Goal: Information Seeking & Learning: Learn about a topic

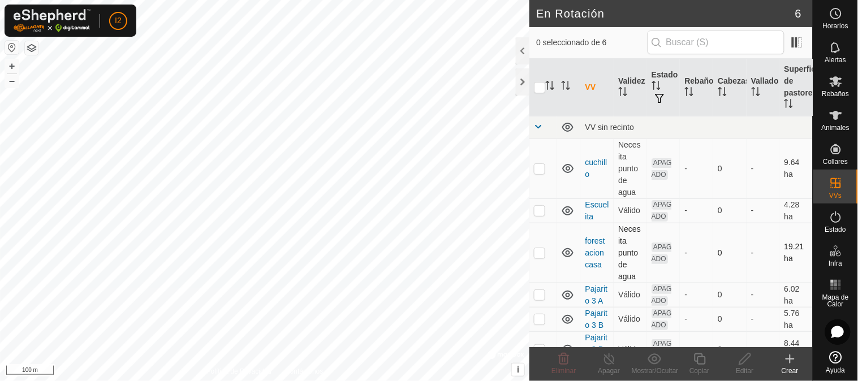
scroll to position [33, 0]
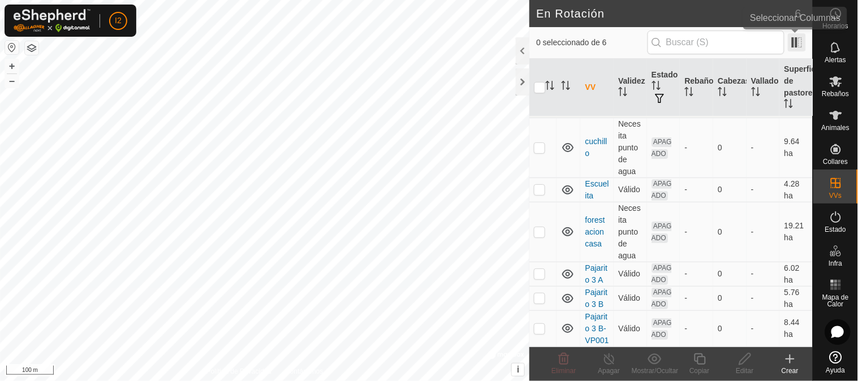
click at [795, 44] on span at bounding box center [797, 42] width 18 height 18
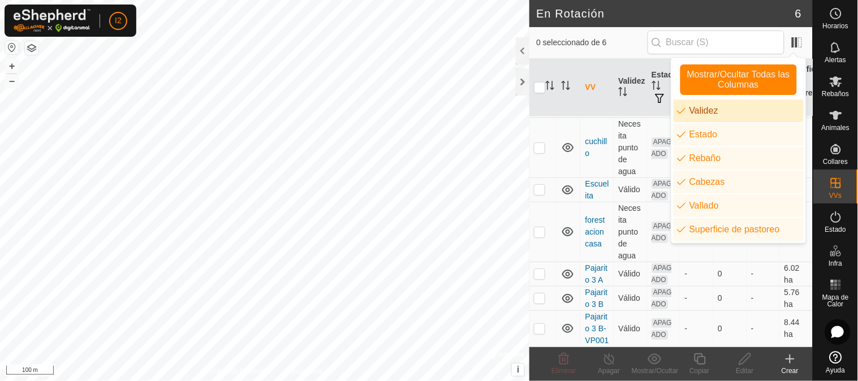
click at [719, 109] on li "Validez" at bounding box center [739, 111] width 130 height 23
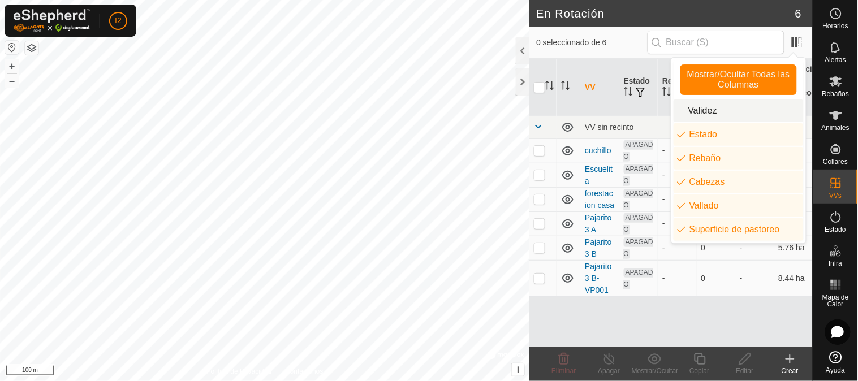
scroll to position [0, 0]
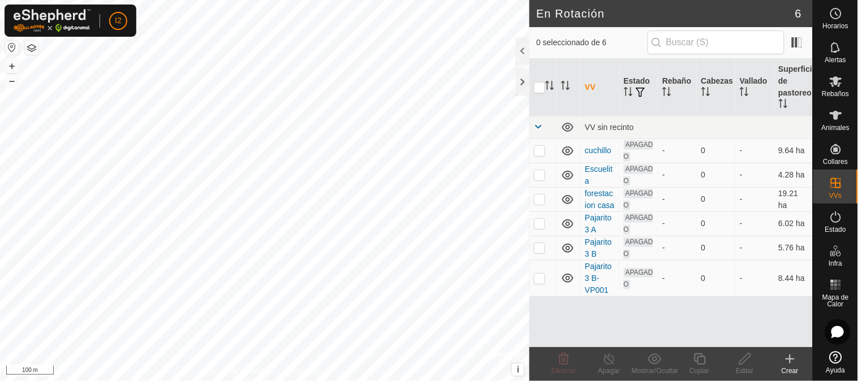
click at [33, 46] on button "button" at bounding box center [32, 48] width 14 height 14
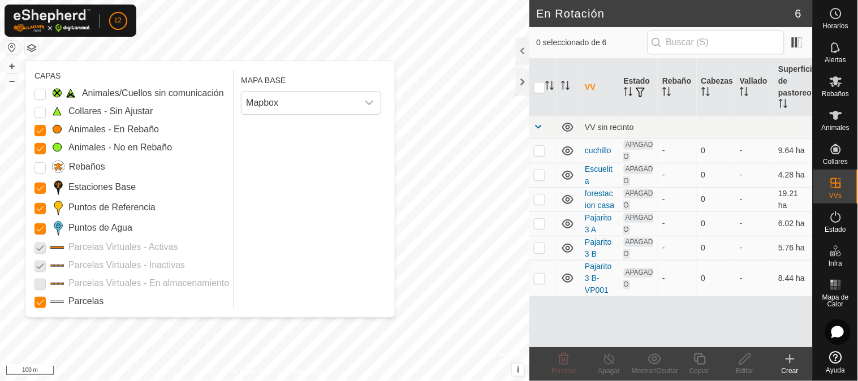
click at [40, 234] on div at bounding box center [40, 229] width 11 height 11
click at [38, 229] on Points "Puntos de Agua" at bounding box center [40, 229] width 11 height 11
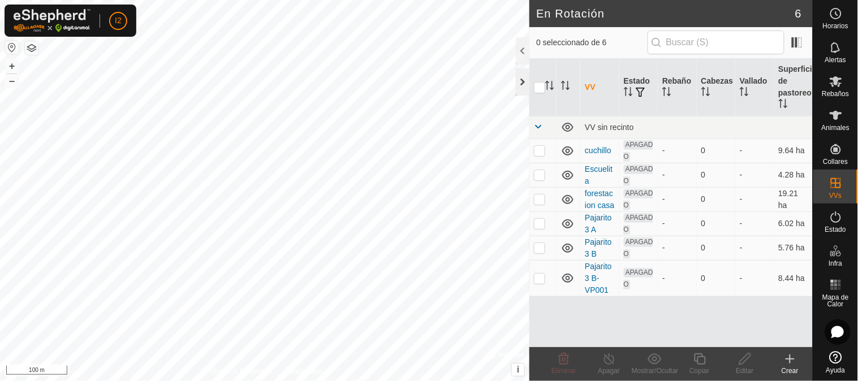
click at [523, 83] on div at bounding box center [523, 81] width 14 height 27
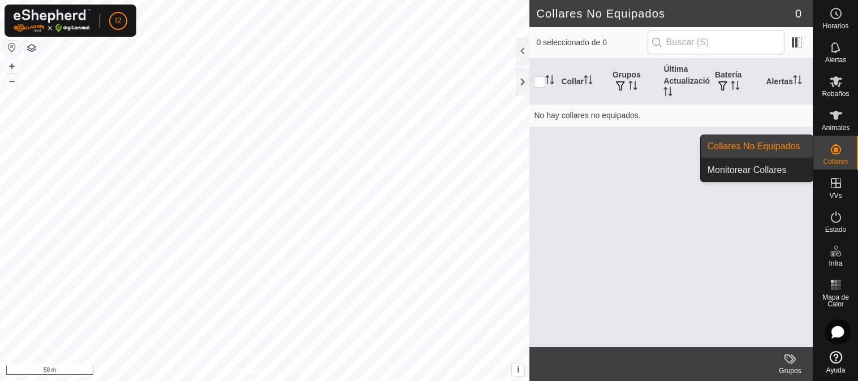
click at [764, 170] on link "Monitorear Collares" at bounding box center [757, 170] width 112 height 23
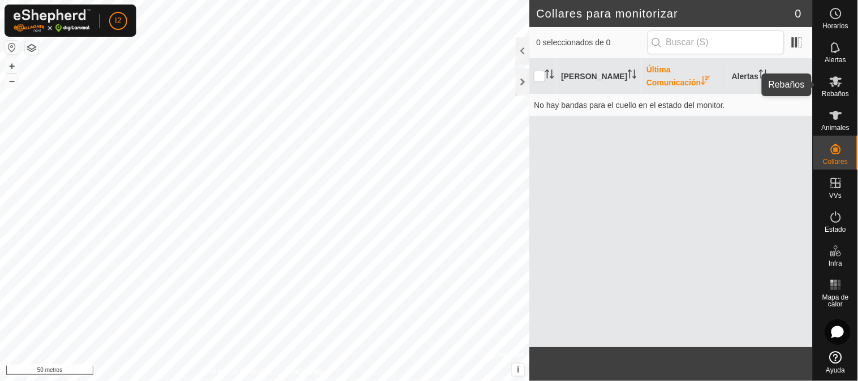
click at [830, 90] on font "Rebaños" at bounding box center [835, 94] width 27 height 8
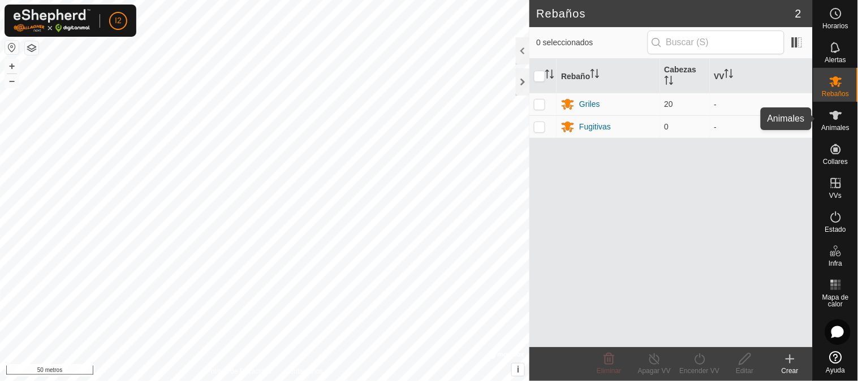
click at [835, 114] on icon at bounding box center [836, 115] width 12 height 9
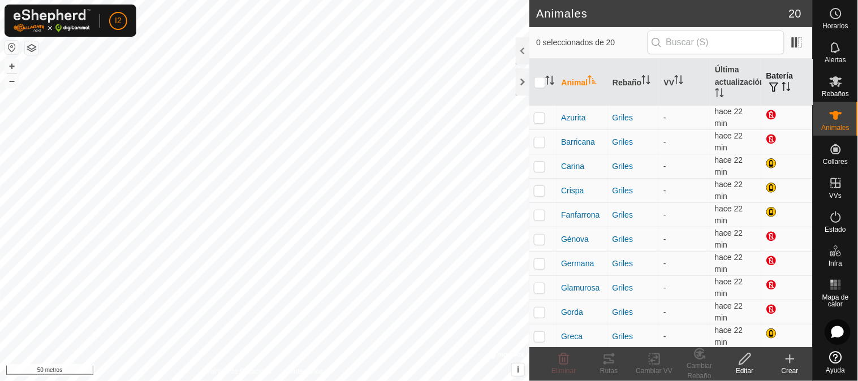
click at [770, 86] on span "button" at bounding box center [774, 87] width 9 height 9
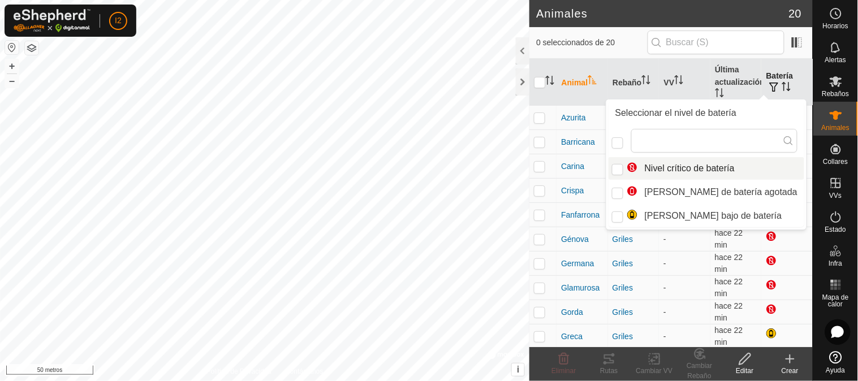
click at [770, 83] on span "button" at bounding box center [774, 87] width 9 height 9
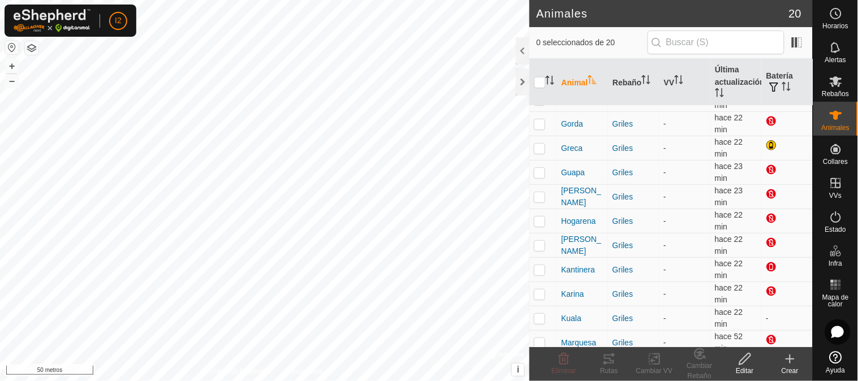
scroll to position [246, 0]
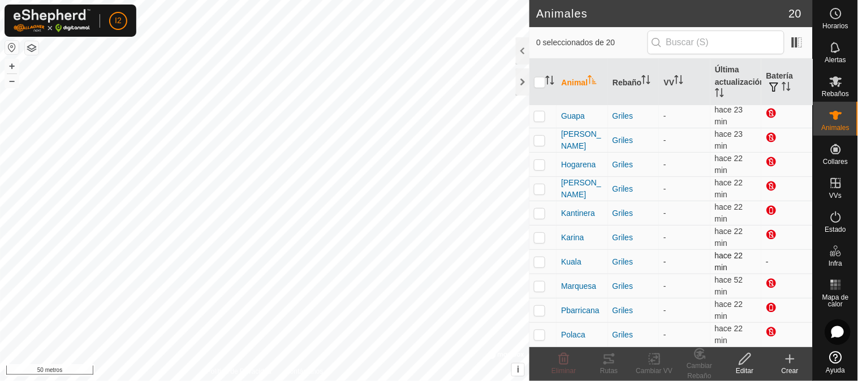
click at [766, 262] on font "-" at bounding box center [767, 261] width 3 height 9
click at [568, 261] on font "Kuala" at bounding box center [571, 261] width 20 height 9
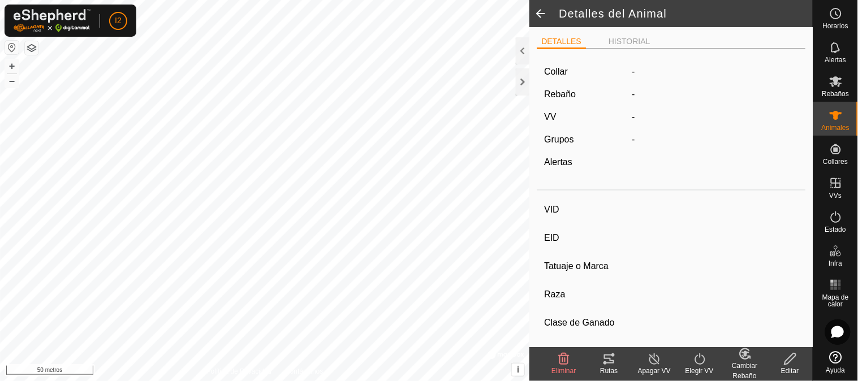
type input "Kuala"
type input "111081008928046"
type input "-"
type input "Charolesa"
type input "-"
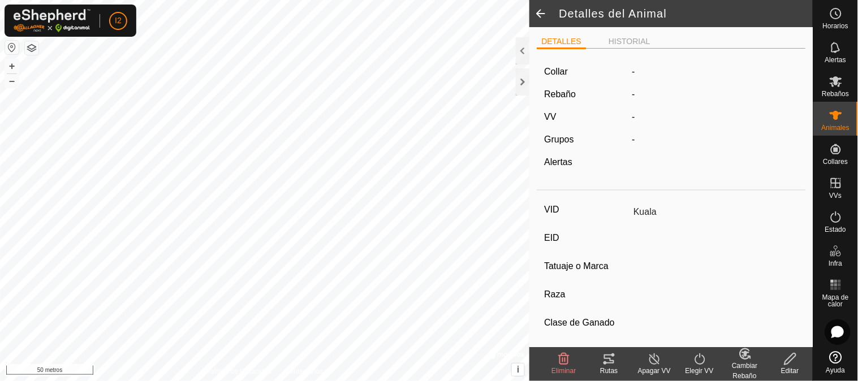
type input "11/2018"
type input "6 years 10 months"
type input "0 kg"
type input "-"
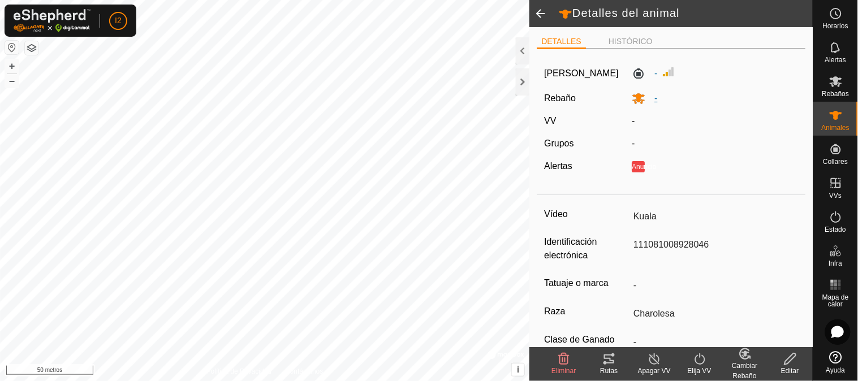
click at [637, 102] on icon at bounding box center [639, 99] width 14 height 14
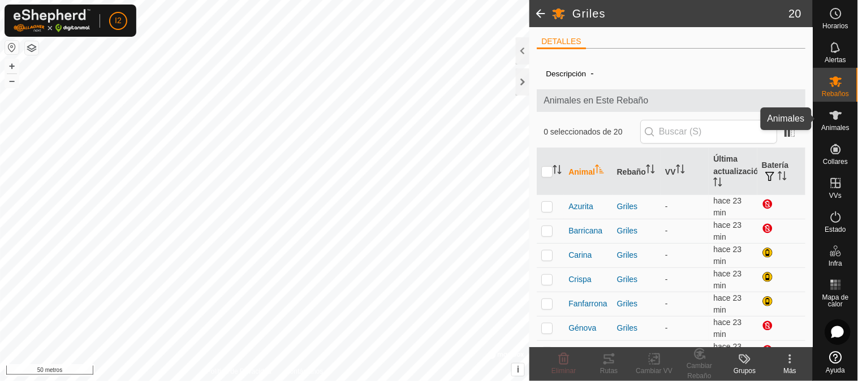
click at [836, 117] on icon at bounding box center [836, 115] width 12 height 9
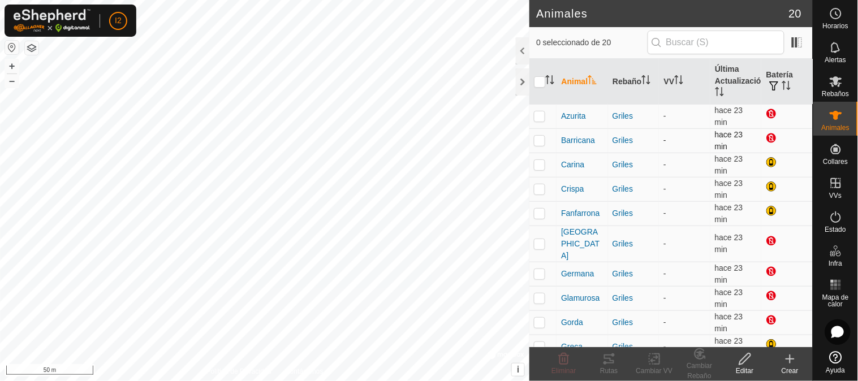
scroll to position [245, 0]
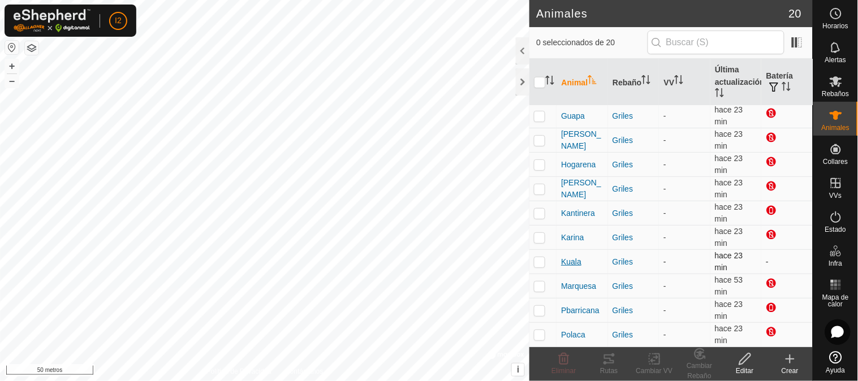
click at [568, 265] on font "Kuala" at bounding box center [571, 261] width 20 height 9
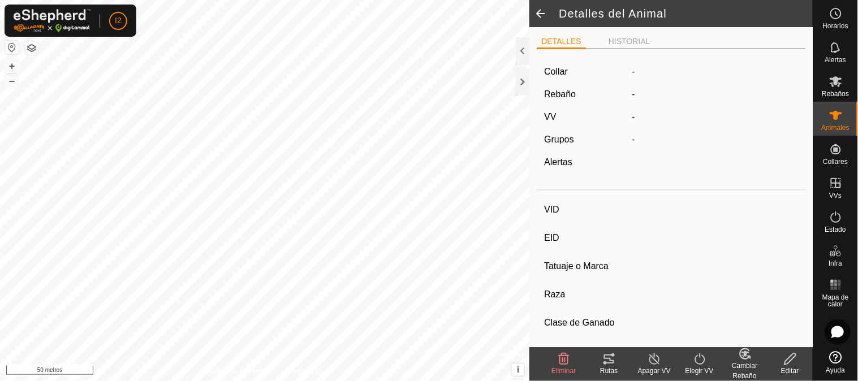
type input "Kuala"
type input "111081008928046"
type input "-"
type input "Charolesa"
type input "-"
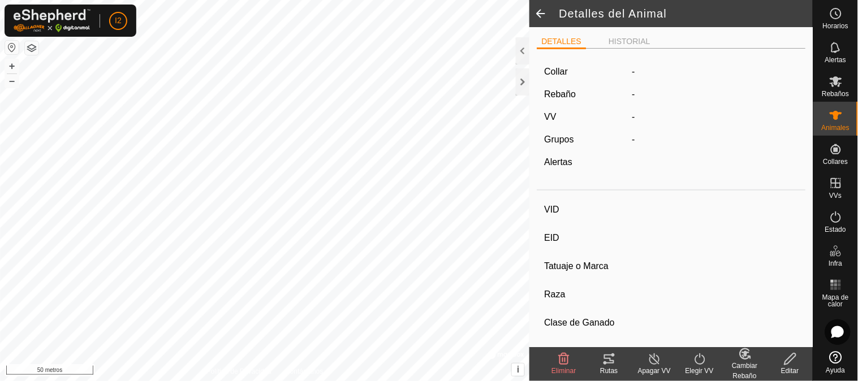
type input "11/2018"
type input "6 years 10 months"
type input "0 kg"
type input "-"
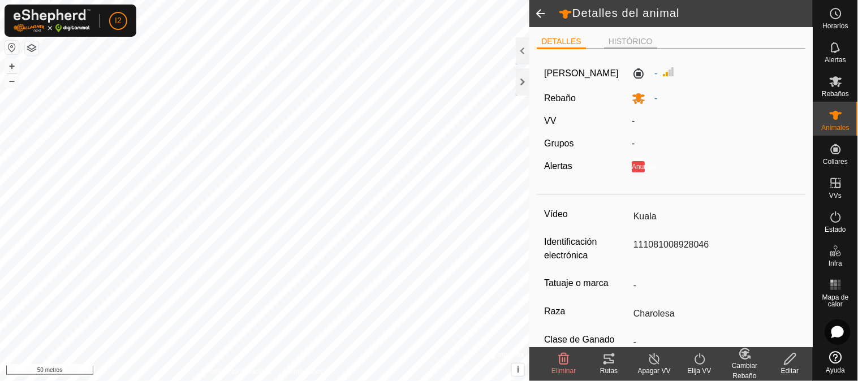
click at [609, 41] on font "HISTÓRICO" at bounding box center [631, 41] width 44 height 9
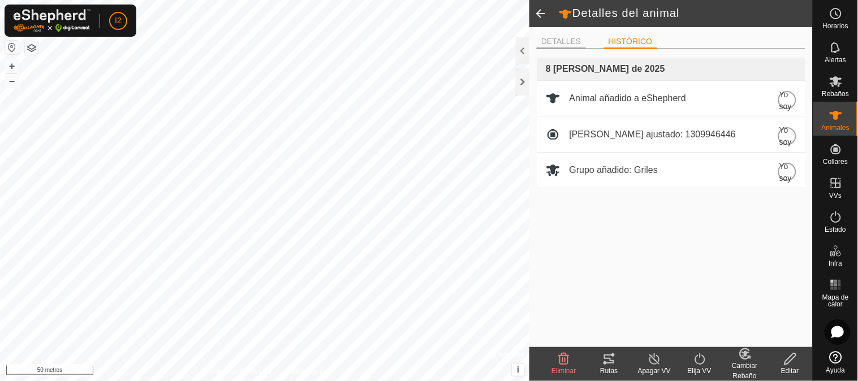
click at [548, 40] on font "DETALLES" at bounding box center [562, 41] width 40 height 9
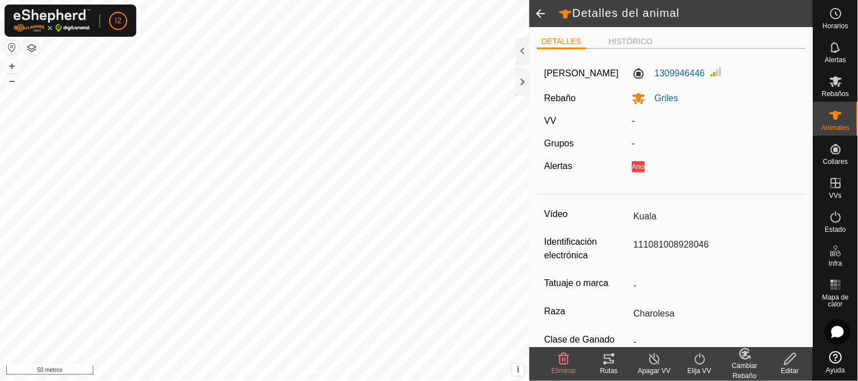
click at [539, 11] on span at bounding box center [541, 13] width 23 height 27
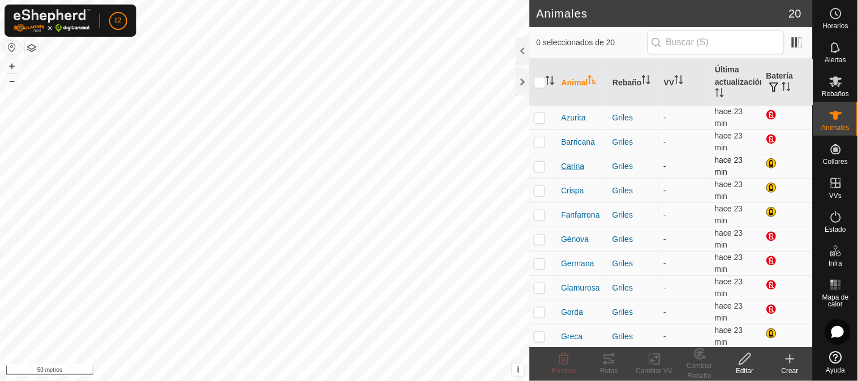
click at [569, 164] on font "Carina" at bounding box center [572, 166] width 23 height 9
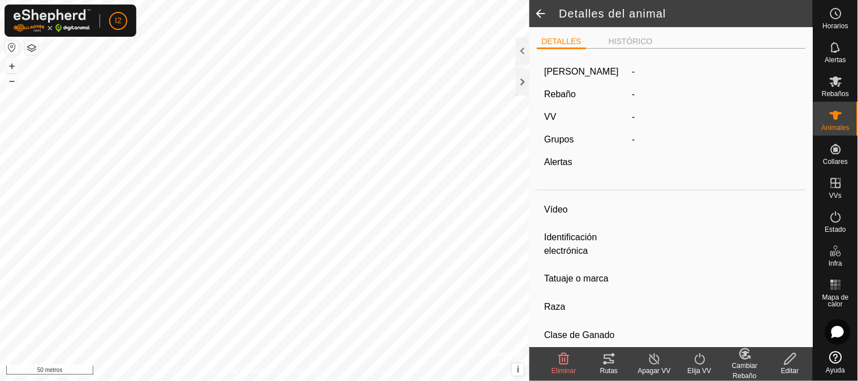
type input "Carina"
type input "111081007086350"
type input "-"
type input "Charolesa"
type input "-"
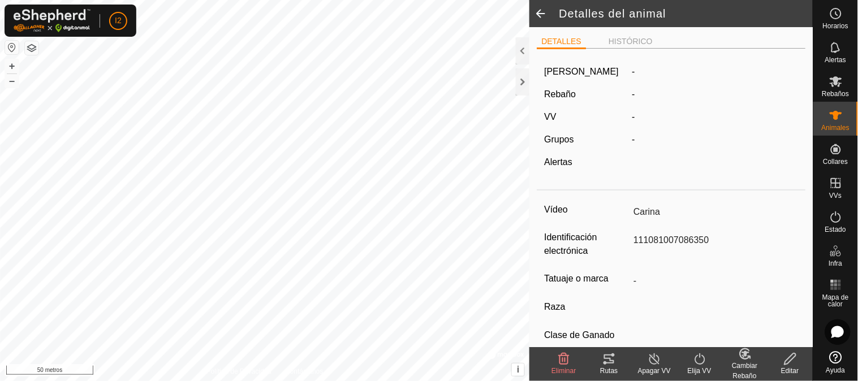
type input "09/2012"
type input "13 years 1 month"
type input "0 kg"
type input "-"
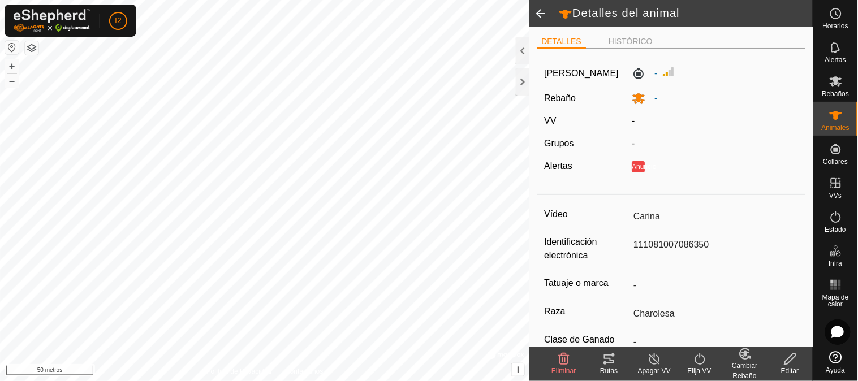
click at [543, 13] on span at bounding box center [541, 13] width 23 height 27
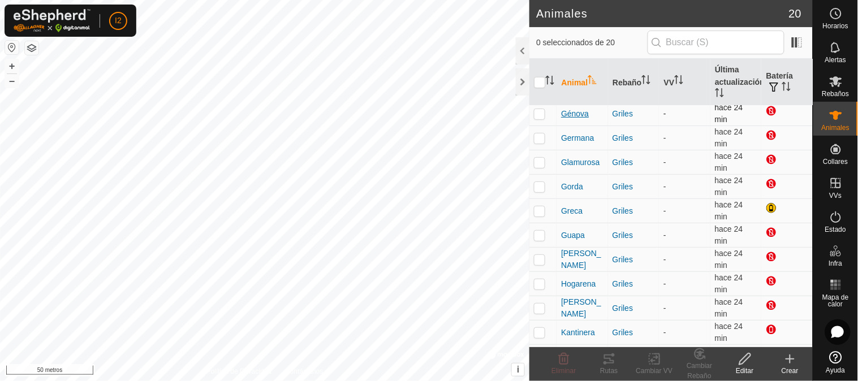
scroll to position [246, 0]
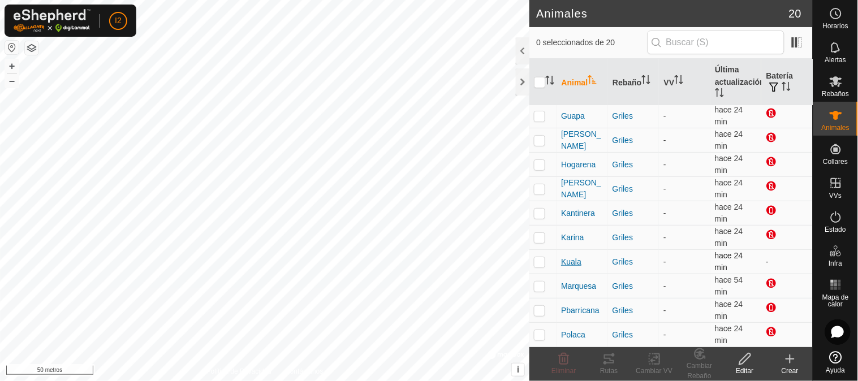
click at [572, 260] on font "Kuala" at bounding box center [571, 261] width 20 height 9
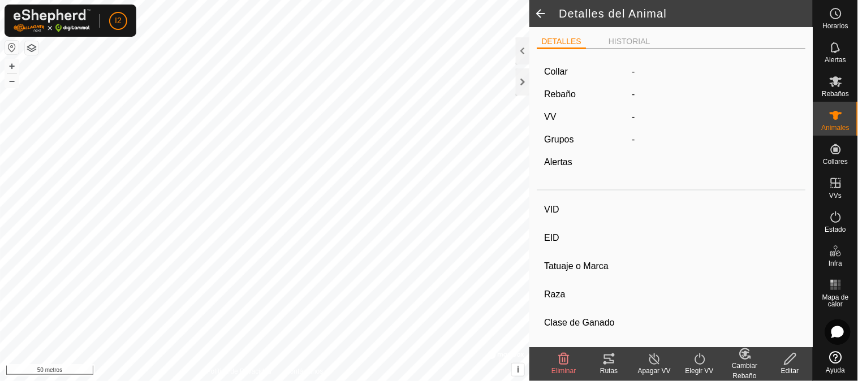
type input "Kuala"
type input "111081008928046"
type input "-"
type input "Charolesa"
type input "-"
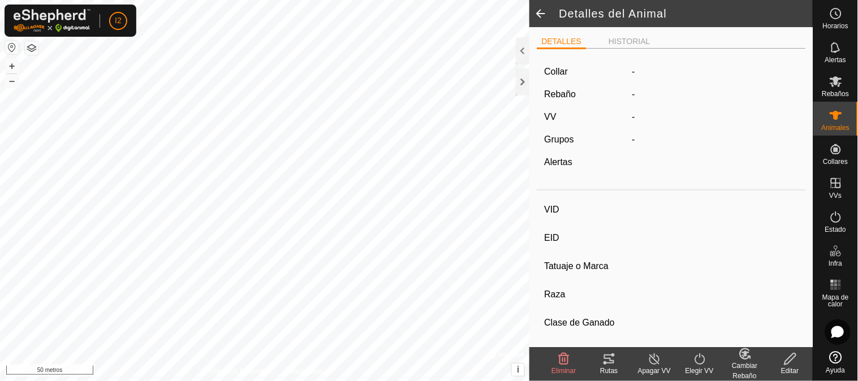
type input "11/2018"
type input "6 years 10 months"
type input "0 kg"
type input "-"
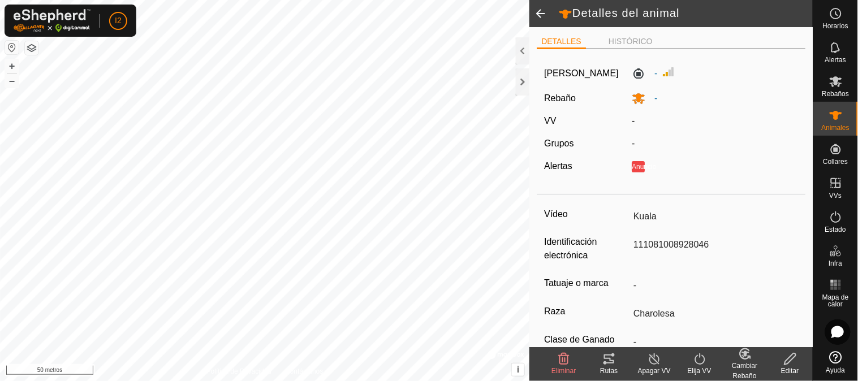
click at [555, 71] on font "Cuello" at bounding box center [581, 73] width 75 height 10
click at [574, 75] on div "Cuello" at bounding box center [584, 74] width 88 height 18
click at [558, 75] on font "Cuello" at bounding box center [581, 73] width 75 height 10
click at [833, 85] on icon at bounding box center [836, 81] width 12 height 11
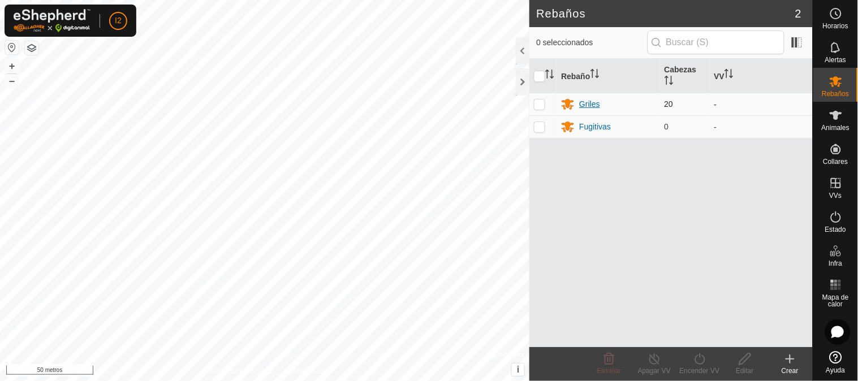
click at [589, 102] on font "Griles" at bounding box center [589, 104] width 21 height 9
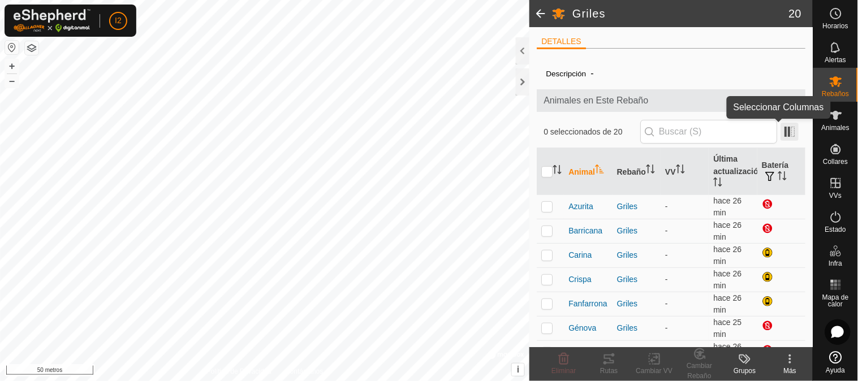
click at [781, 129] on span at bounding box center [790, 132] width 18 height 18
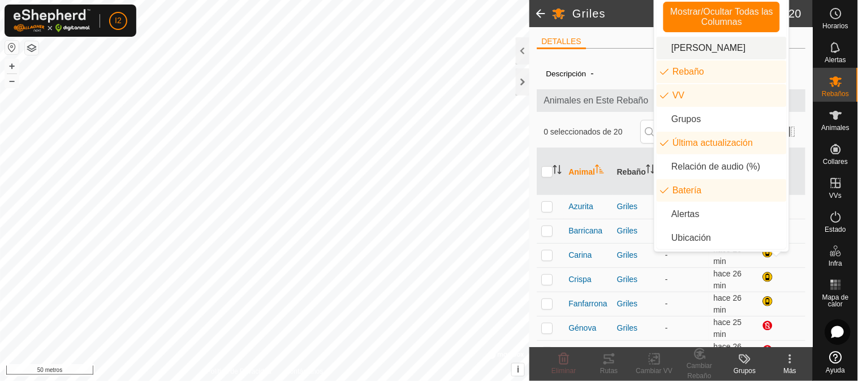
click at [678, 43] on li "Cuello" at bounding box center [722, 48] width 130 height 23
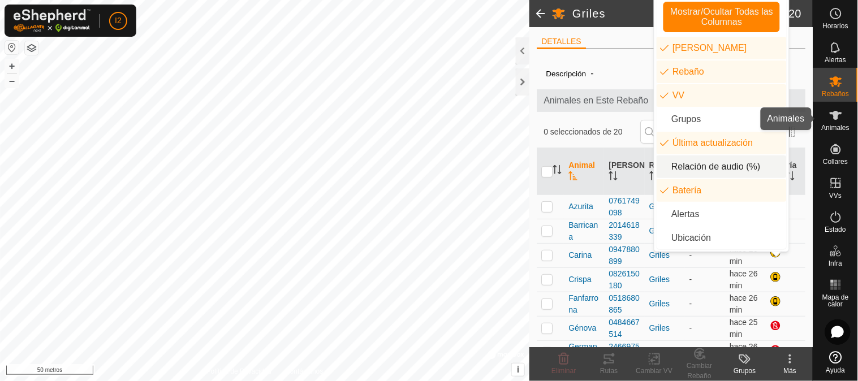
click at [839, 118] on icon at bounding box center [836, 115] width 12 height 9
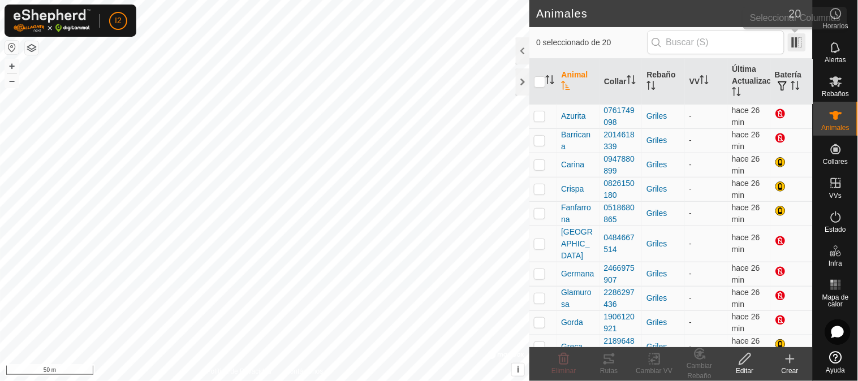
click at [793, 44] on span at bounding box center [797, 42] width 18 height 18
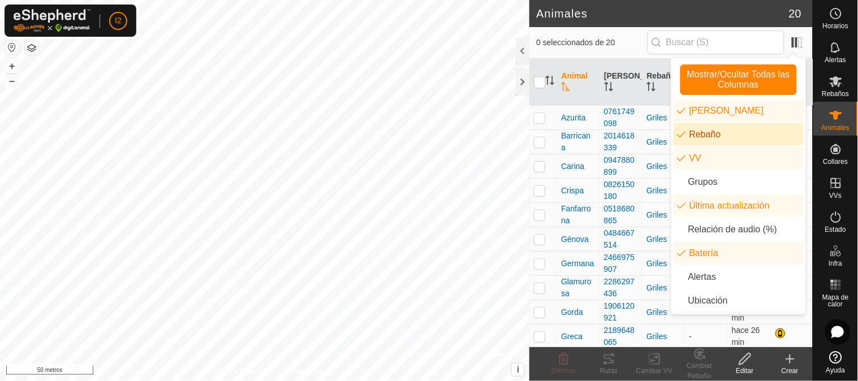
click at [619, 47] on span "0 seleccionados de 20" at bounding box center [591, 43] width 111 height 12
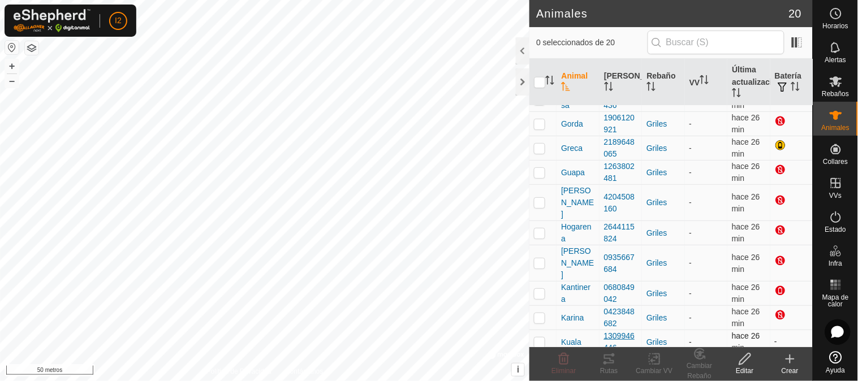
scroll to position [246, 0]
